Goal: Transaction & Acquisition: Purchase product/service

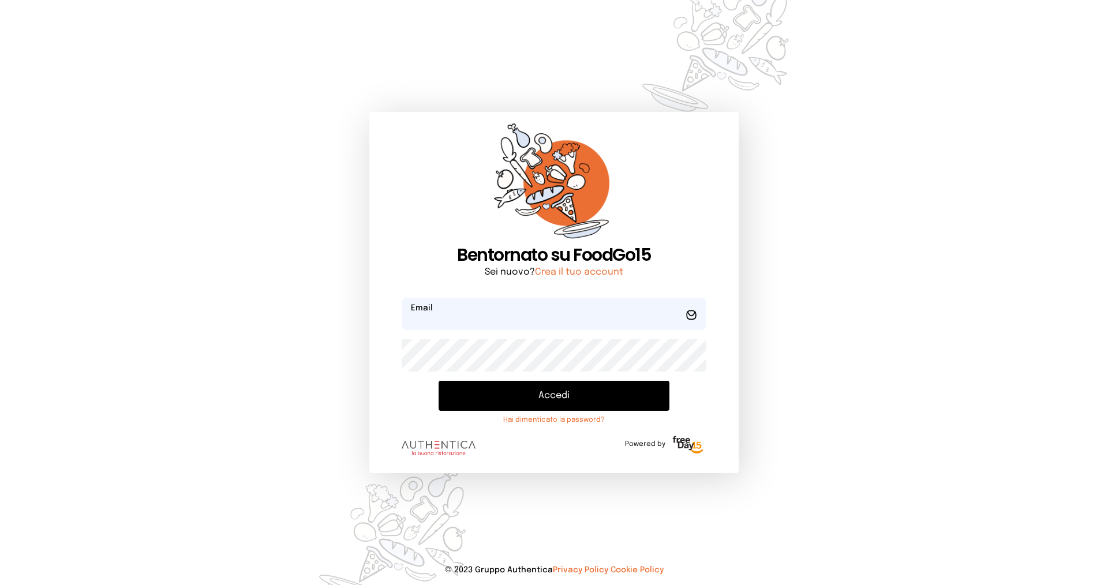
type input "**********"
click at [523, 392] on button "Accedi" at bounding box center [554, 396] width 231 height 30
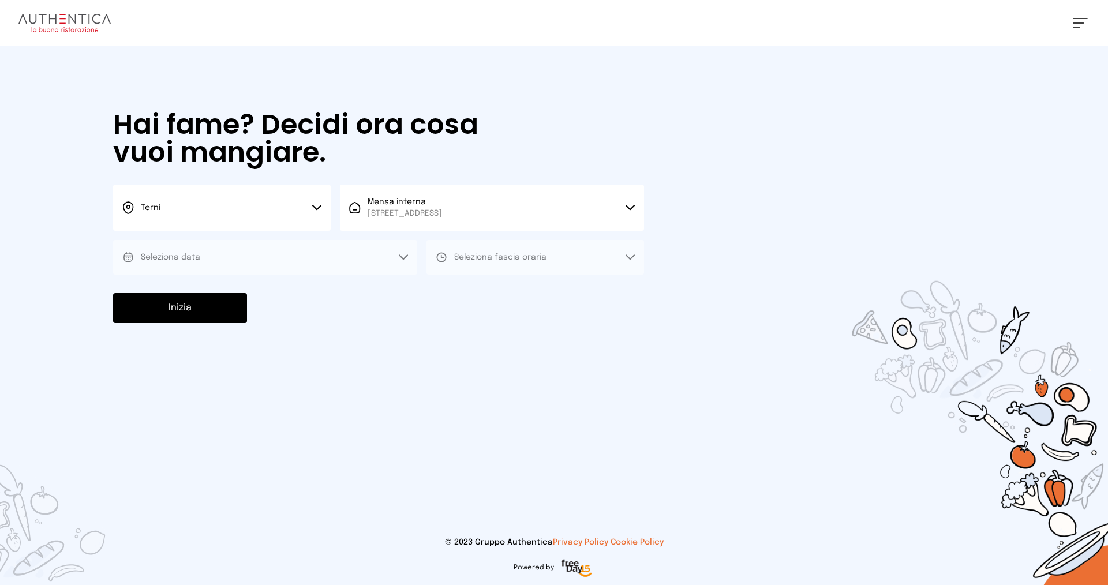
click at [442, 200] on span "Mensa interna Viale dello Stadio, 77, 05100 Terni TR, Italia" at bounding box center [405, 207] width 74 height 23
drag, startPoint x: 494, startPoint y: 200, endPoint x: 488, endPoint y: 203, distance: 7.0
click at [442, 200] on span "Mensa interna Viale dello Stadio, 77, 05100 Terni TR, Italia" at bounding box center [405, 207] width 74 height 23
click at [285, 215] on button "Terni" at bounding box center [222, 208] width 218 height 46
click at [278, 238] on li "Terni" at bounding box center [222, 246] width 218 height 31
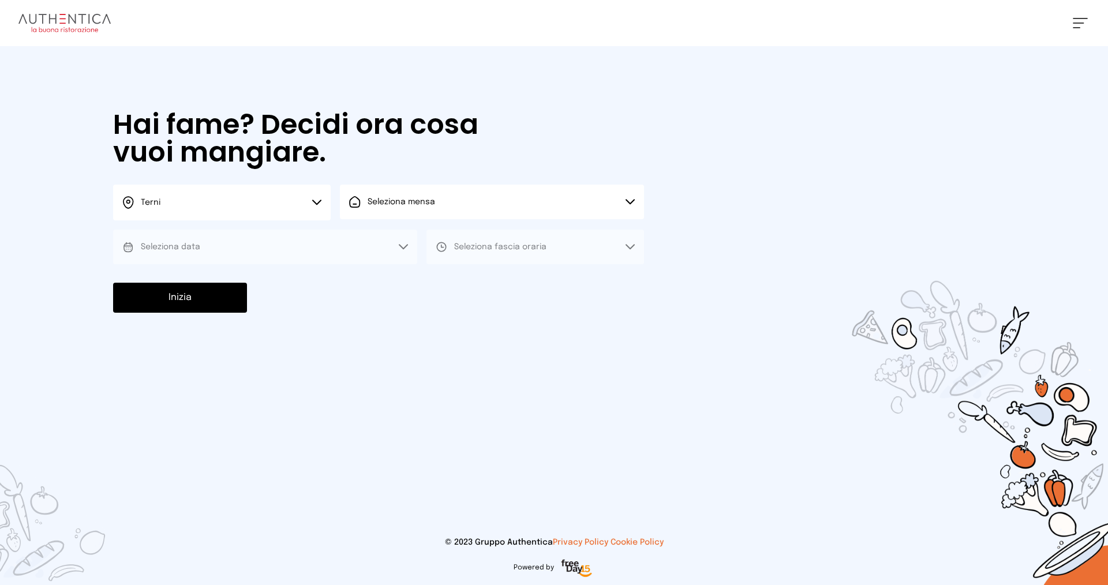
click at [384, 209] on button "Seleziona mensa" at bounding box center [492, 202] width 304 height 35
click at [383, 234] on span "Mensa interna" at bounding box center [405, 235] width 74 height 12
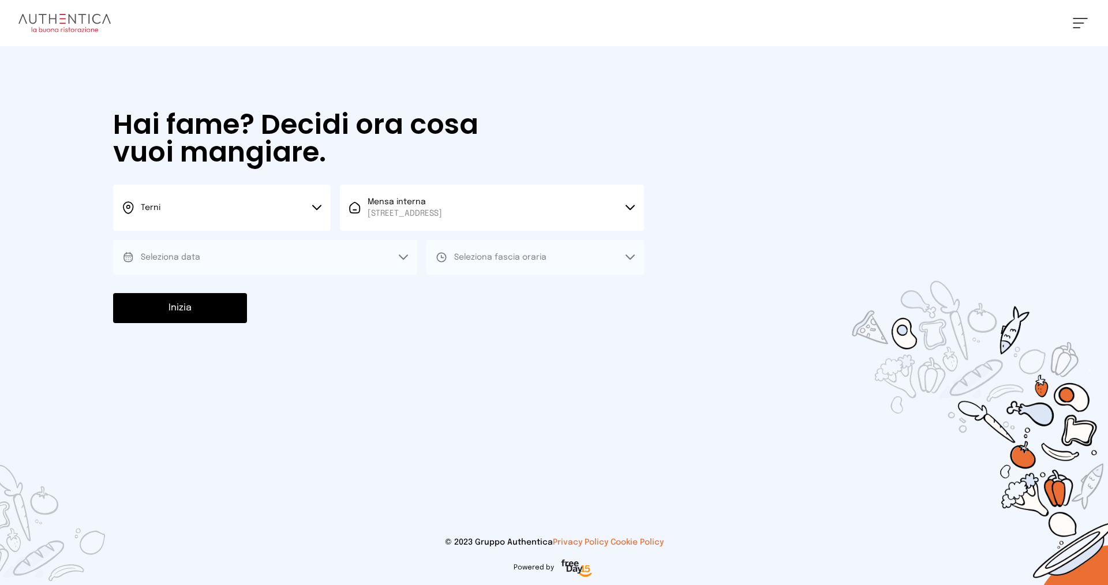
click at [254, 255] on button "Seleziona data" at bounding box center [265, 257] width 304 height 35
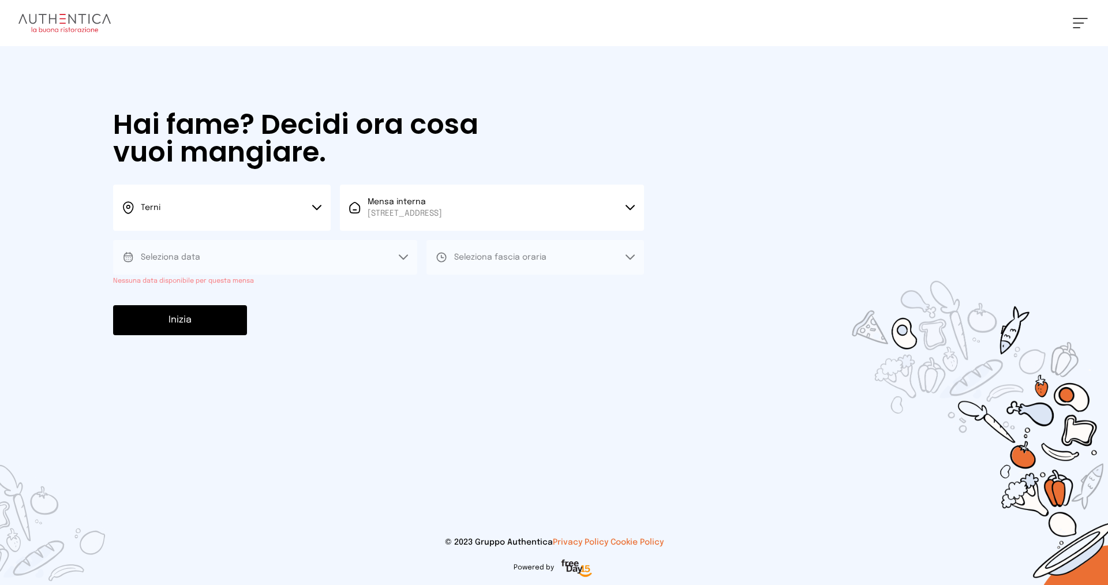
click at [264, 304] on div "Hai fame? Decidi ora cosa vuoi mangiare. Terni Scegli la città Terni Mensa inte…" at bounding box center [379, 223] width 554 height 354
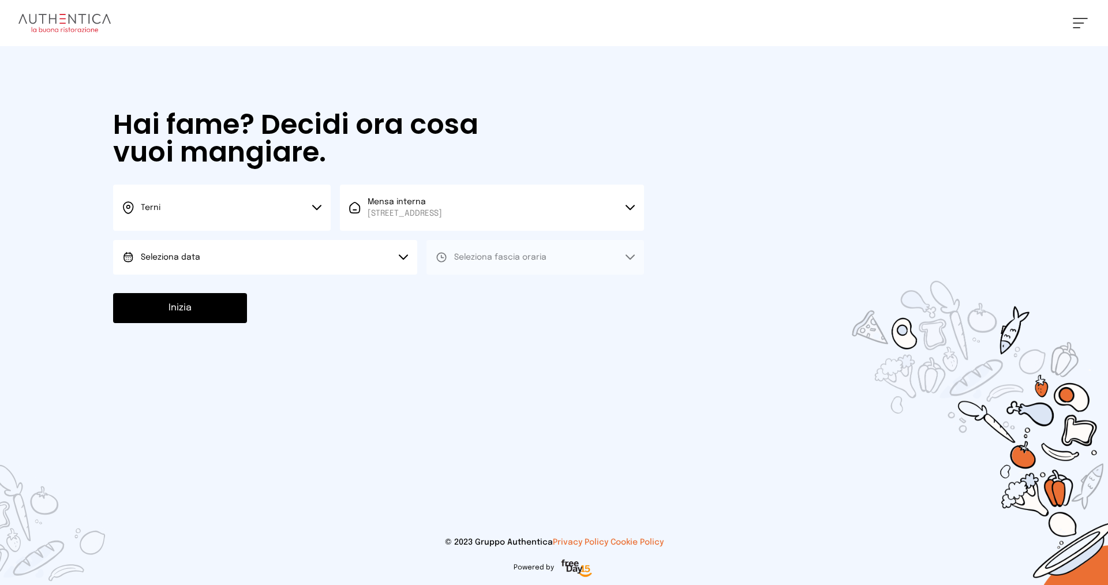
click at [367, 244] on button "Seleziona data" at bounding box center [265, 257] width 304 height 35
click at [347, 279] on li "[DATE], [DATE]" at bounding box center [265, 290] width 304 height 30
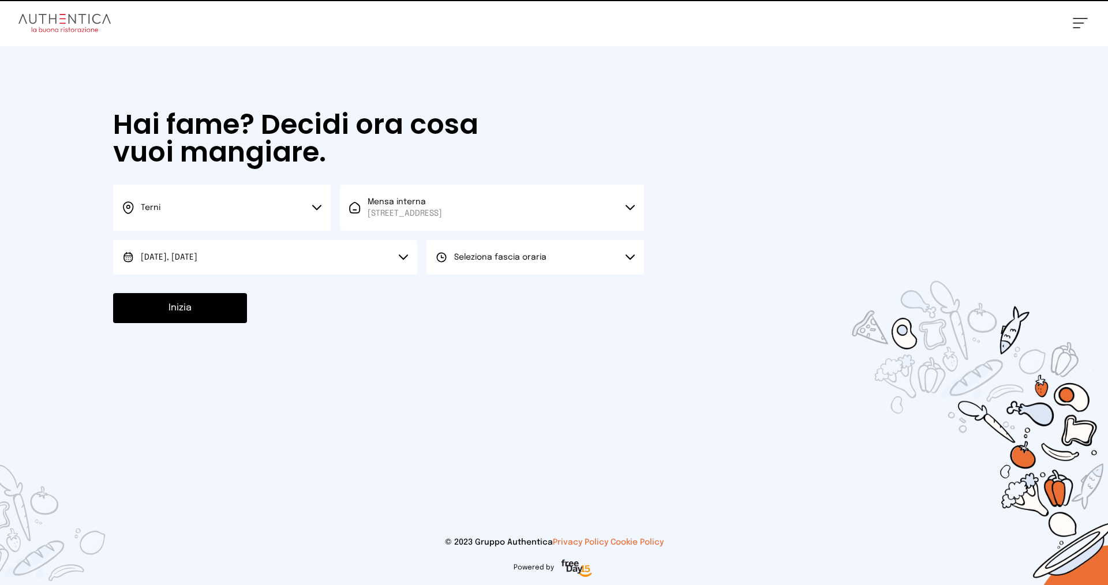
click at [477, 260] on span "Seleziona fascia oraria" at bounding box center [500, 257] width 92 height 8
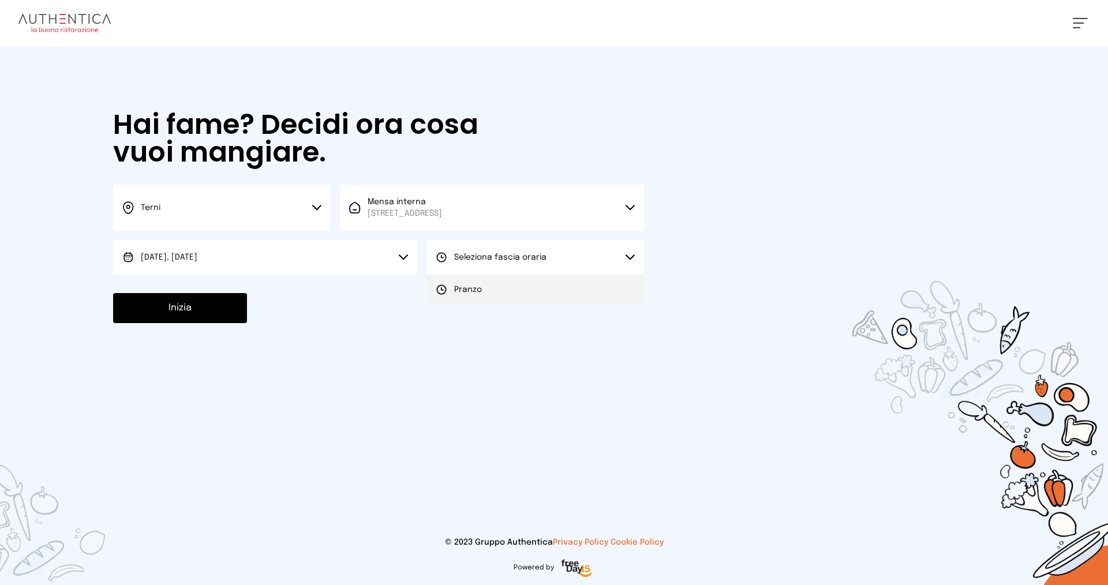
click at [485, 289] on li "Pranzo" at bounding box center [536, 290] width 218 height 30
click at [197, 309] on button "Inizia" at bounding box center [180, 308] width 134 height 30
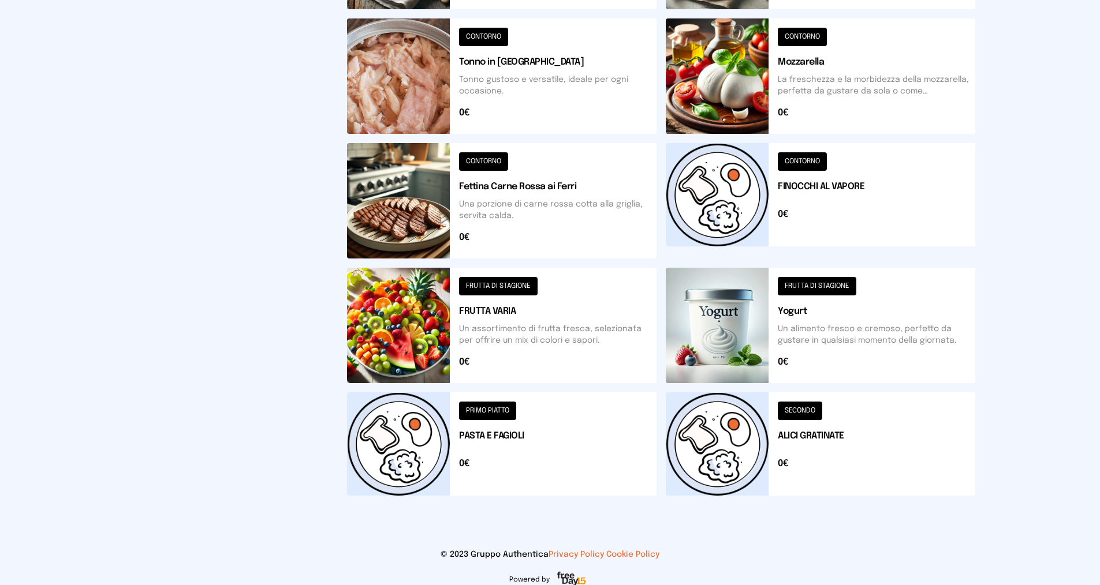
scroll to position [173, 0]
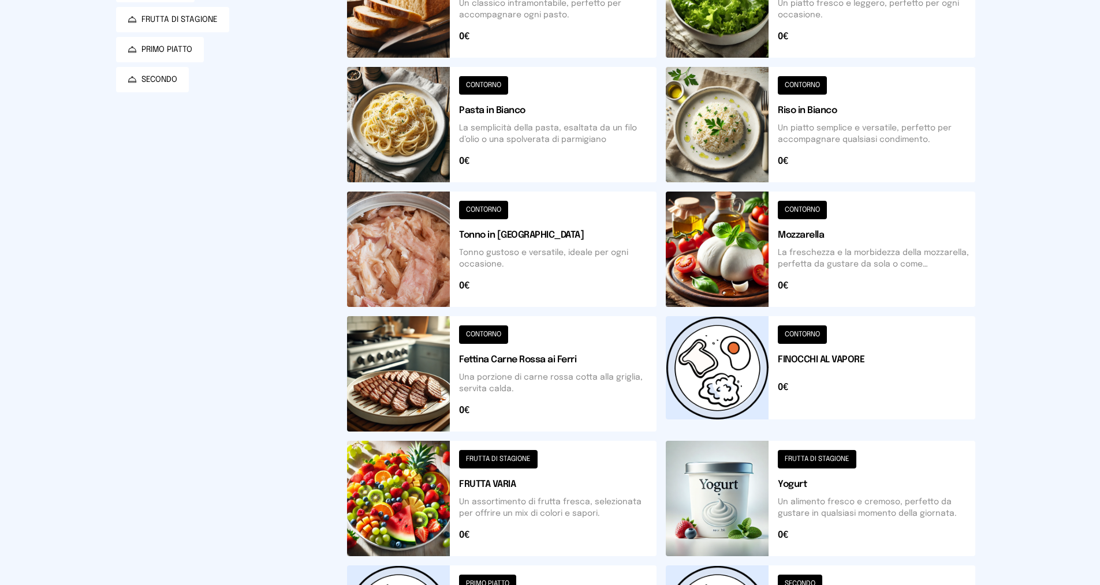
click at [884, 133] on button at bounding box center [820, 124] width 309 height 115
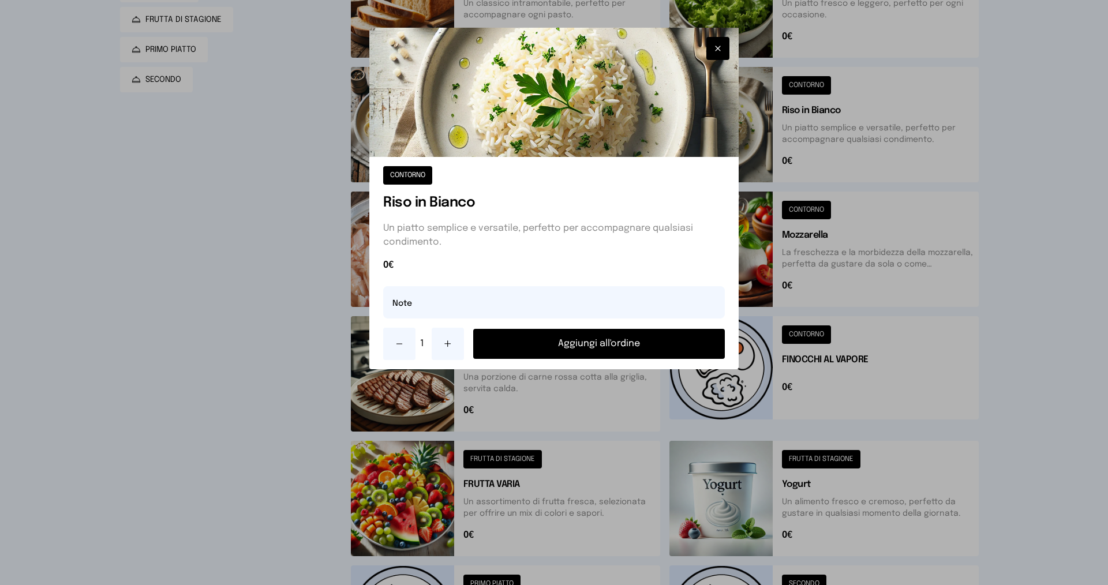
click at [605, 341] on button "Aggiungi all'ordine" at bounding box center [599, 344] width 252 height 30
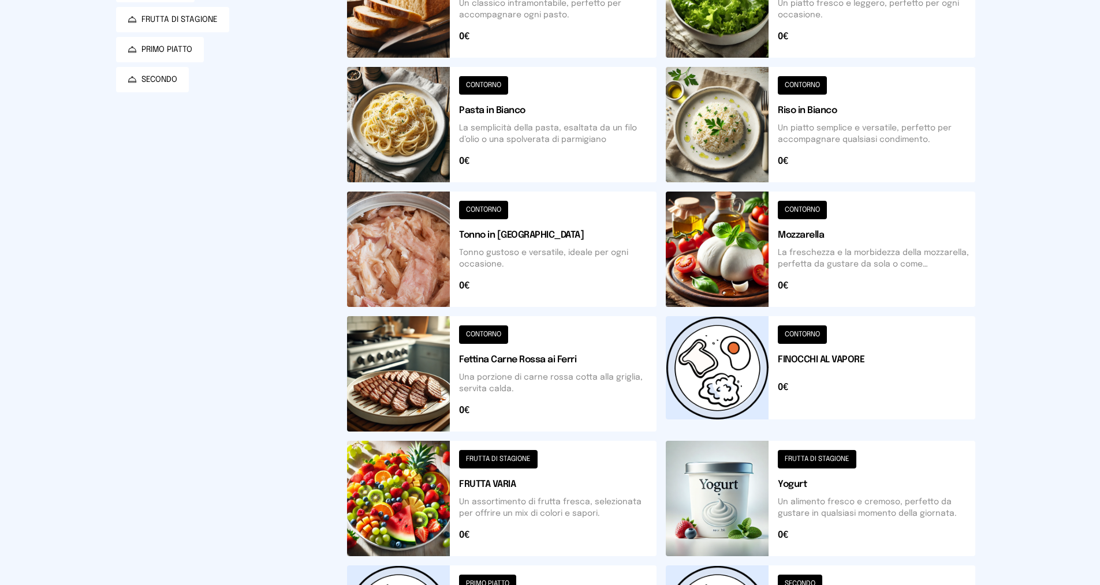
click at [808, 354] on button at bounding box center [820, 373] width 309 height 115
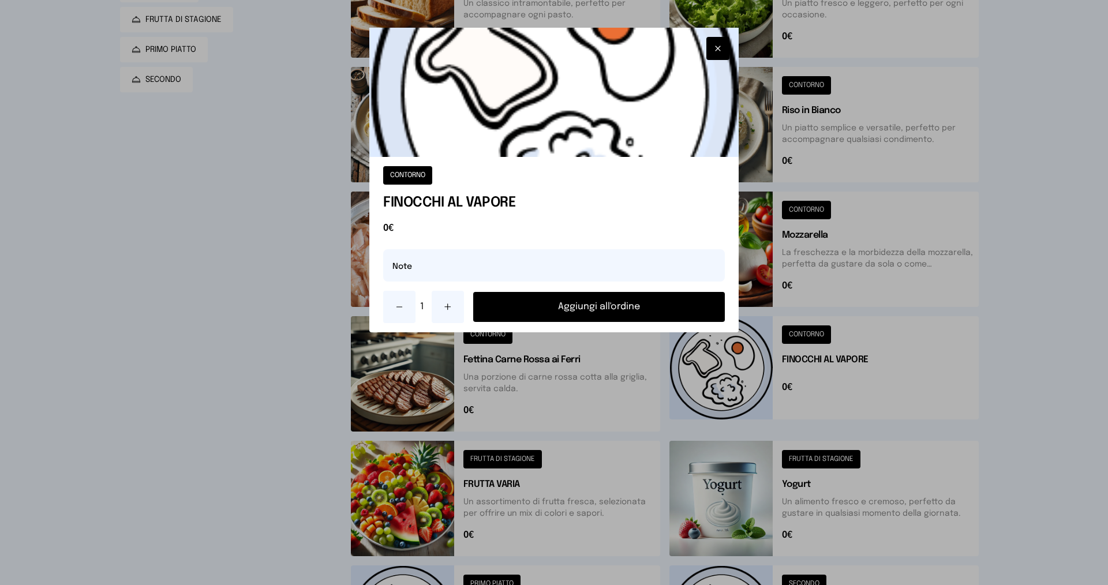
click at [690, 315] on button "Aggiungi all'ordine" at bounding box center [599, 307] width 252 height 30
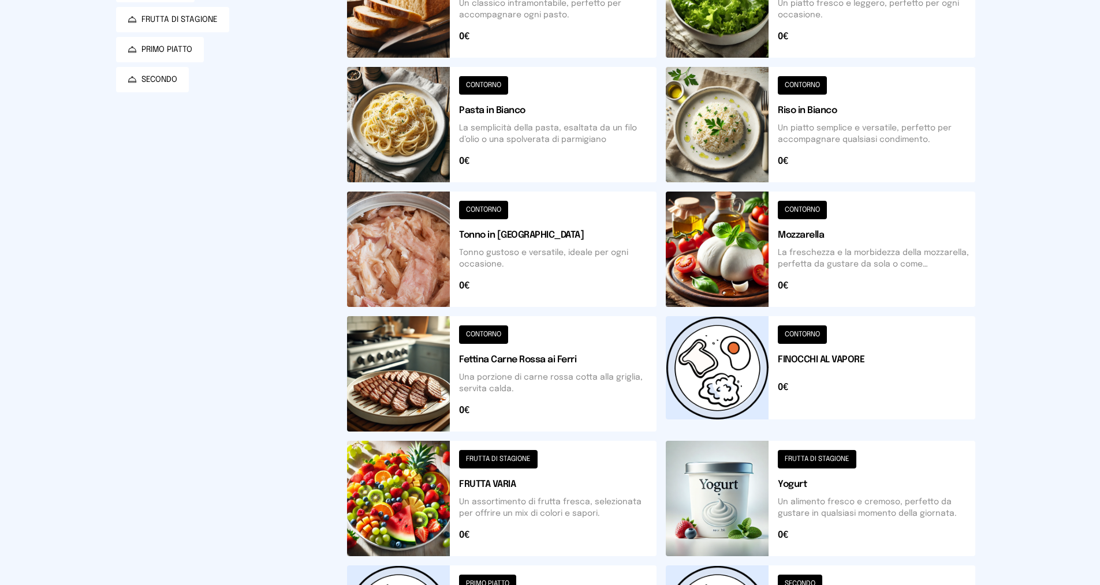
scroll to position [359, 0]
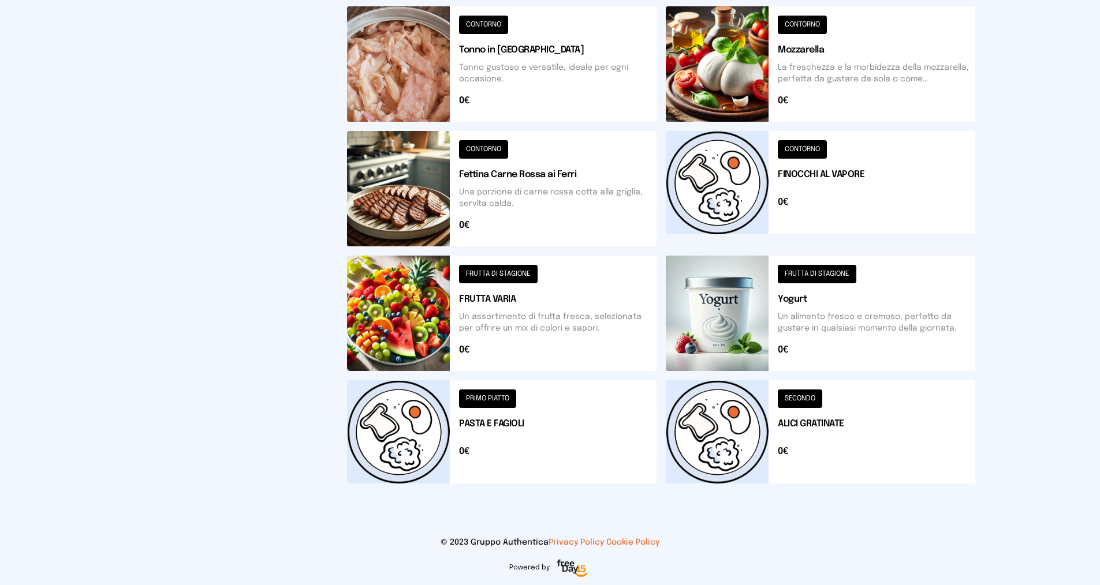
click at [822, 420] on button at bounding box center [820, 431] width 309 height 103
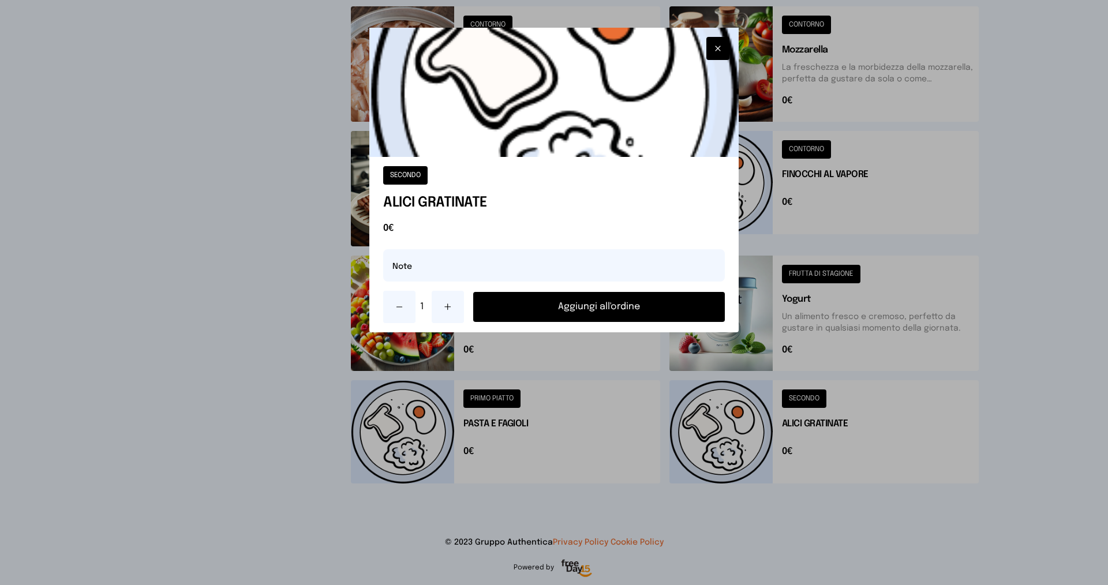
click at [642, 315] on button "Aggiungi all'ordine" at bounding box center [599, 307] width 252 height 30
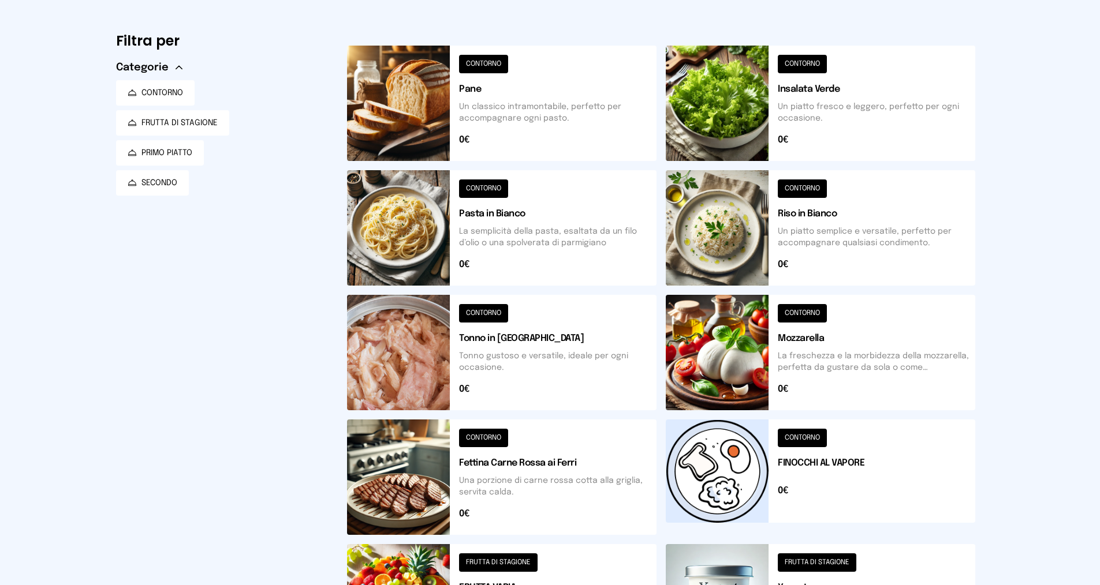
scroll to position [0, 0]
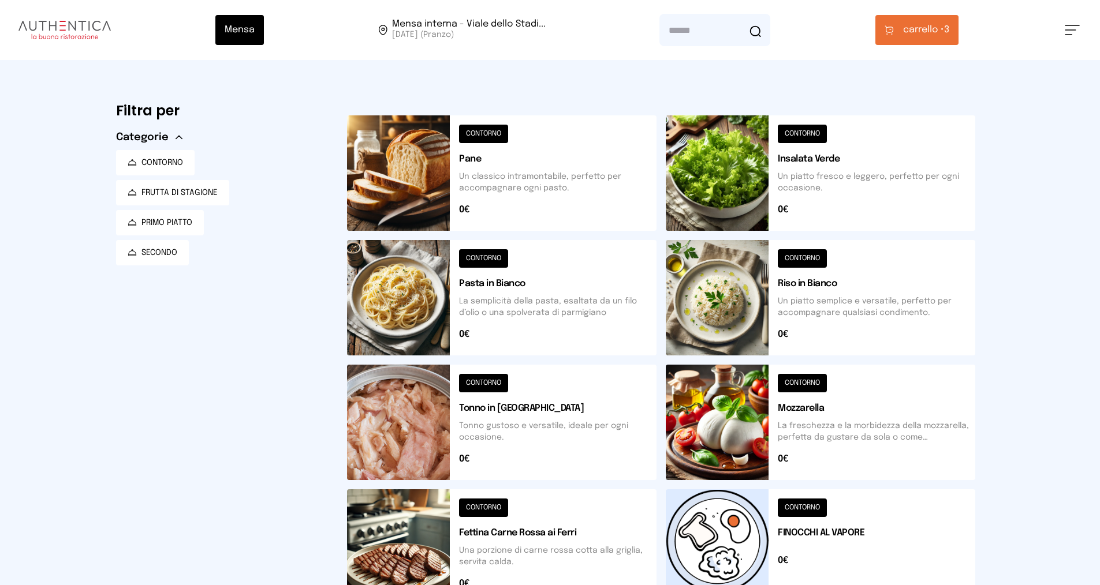
click at [915, 28] on span "carrello •" at bounding box center [923, 30] width 41 height 14
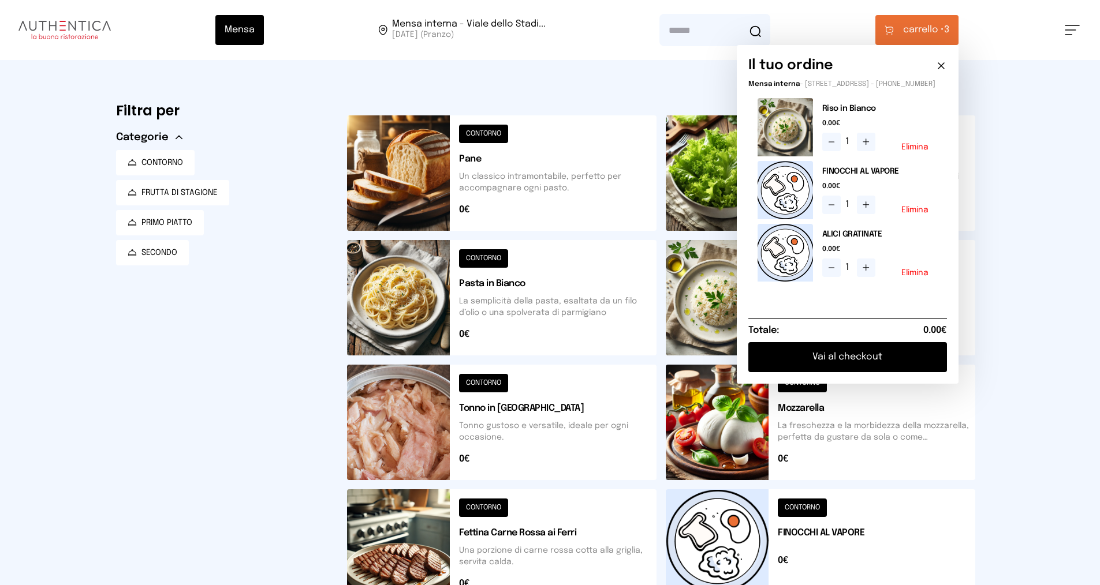
click at [861, 360] on button "Vai al checkout" at bounding box center [847, 357] width 199 height 30
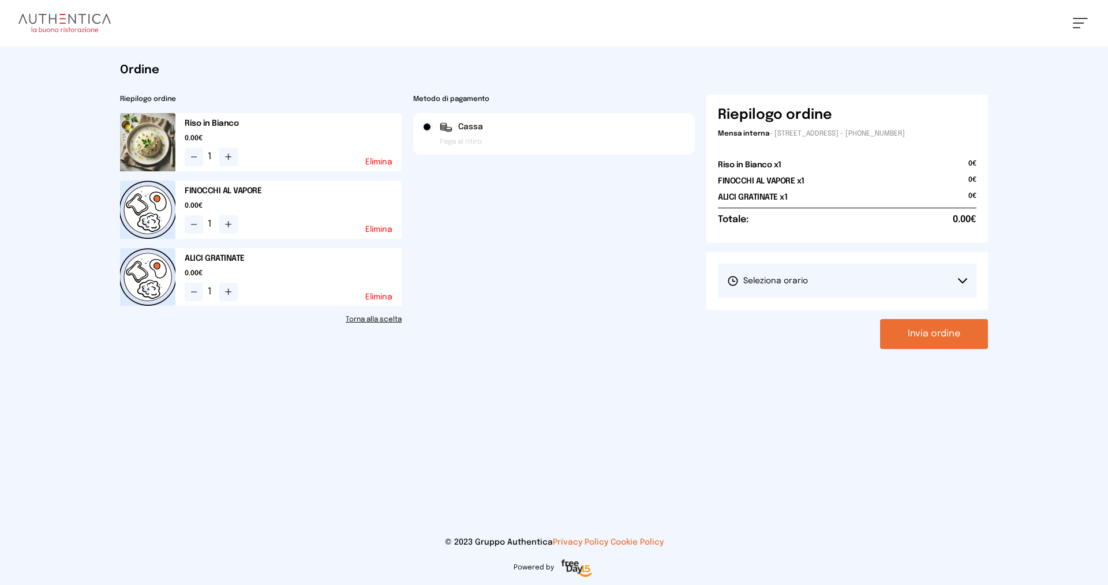
click at [824, 288] on button "Seleziona orario" at bounding box center [847, 281] width 259 height 35
click at [828, 320] on li "1° Turno (13:00 - 15:00)" at bounding box center [847, 313] width 259 height 30
click at [909, 327] on button "Invia ordine" at bounding box center [934, 334] width 108 height 30
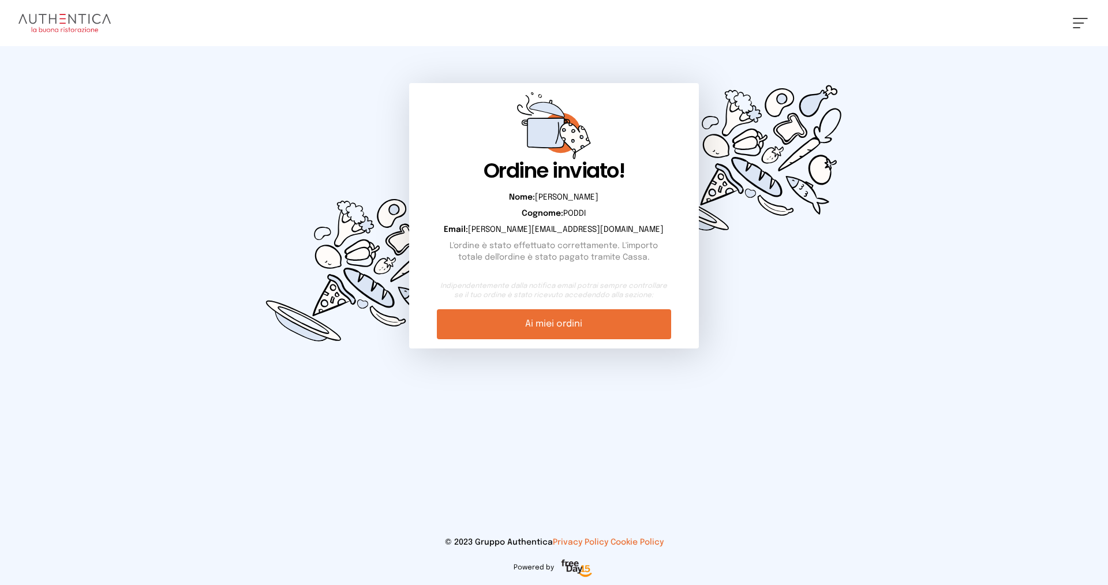
click at [576, 313] on link "Ai miei ordini" at bounding box center [554, 324] width 234 height 30
